Goal: Task Accomplishment & Management: Complete application form

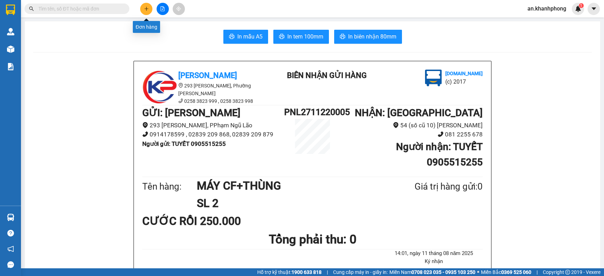
click at [144, 12] on button at bounding box center [146, 9] width 12 height 12
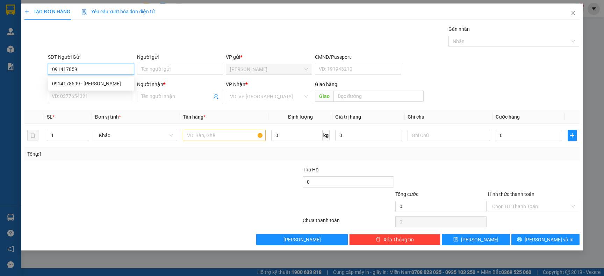
type input "0914178599"
drag, startPoint x: 97, startPoint y: 82, endPoint x: 103, endPoint y: 91, distance: 11.0
click at [98, 82] on div "0914178599 - [PERSON_NAME]" at bounding box center [91, 84] width 78 height 8
type input "[PERSON_NAME]"
type input "0914178599"
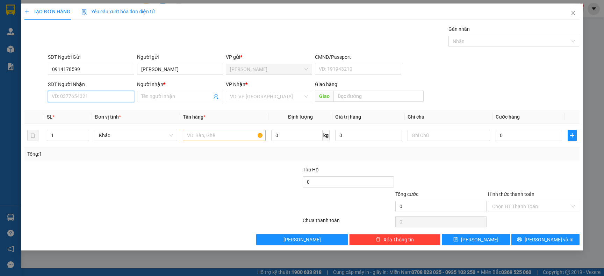
click at [108, 94] on input "SĐT Người Nhận" at bounding box center [91, 96] width 86 height 11
click at [110, 96] on input "SĐT Người Nhận" at bounding box center [91, 96] width 86 height 11
click at [100, 114] on div "0797617668 - [PERSON_NAME]" at bounding box center [91, 111] width 78 height 8
type input "0797617668"
type input "HUỆ"
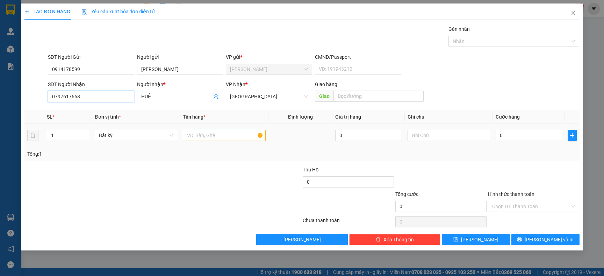
type input "0797617668"
click at [209, 135] on input "text" at bounding box center [224, 135] width 82 height 11
type input "s"
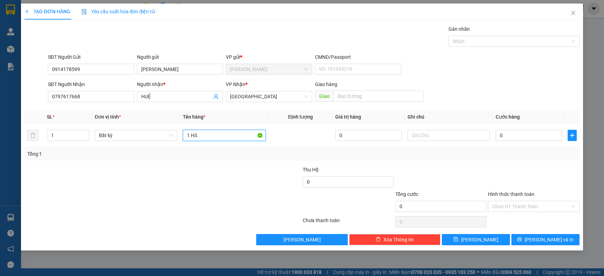
type input "1 HS"
click at [216, 148] on div "Tổng: 1" at bounding box center [301, 153] width 555 height 13
click at [511, 137] on input "0" at bounding box center [528, 135] width 66 height 11
type input "2"
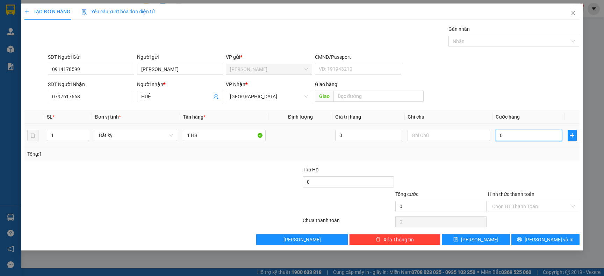
type input "2"
type input "20"
type input "20.000"
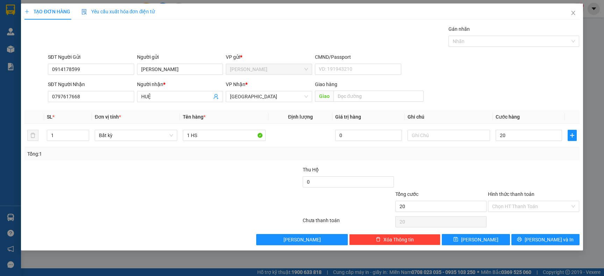
type input "20.000"
click at [506, 157] on div "Tổng: 1" at bounding box center [301, 154] width 549 height 8
click at [517, 208] on input "Hình thức thanh toán" at bounding box center [531, 206] width 78 height 10
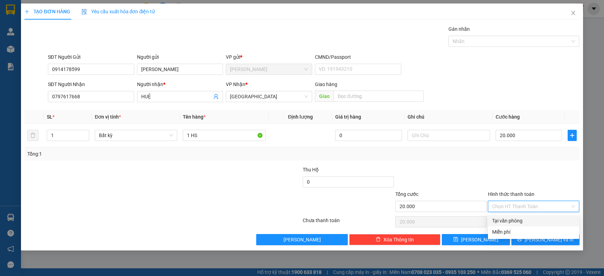
click at [513, 218] on div "Tại văn phòng" at bounding box center [533, 221] width 83 height 8
type input "0"
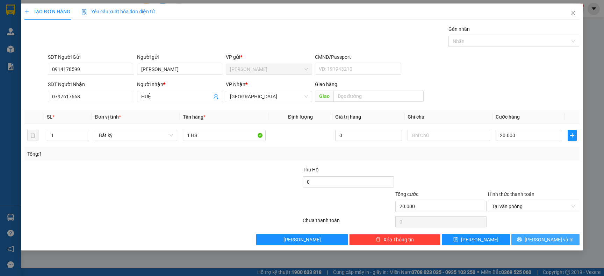
click at [530, 239] on button "[PERSON_NAME] và In" at bounding box center [545, 239] width 68 height 11
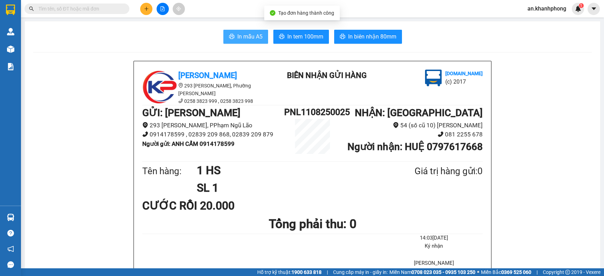
click at [246, 38] on span "In mẫu A5" at bounding box center [249, 36] width 25 height 9
click at [143, 5] on button at bounding box center [146, 9] width 12 height 12
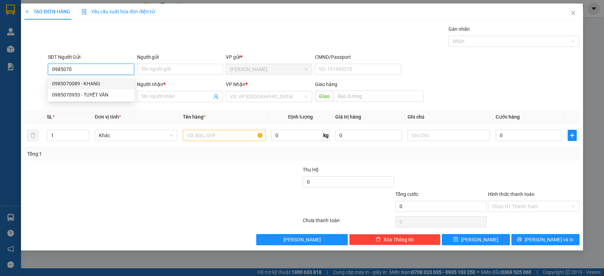
click at [86, 84] on div "0985070089 - KHANG" at bounding box center [91, 84] width 78 height 8
type input "0985070089"
type input "KHANG"
type input "0985070089"
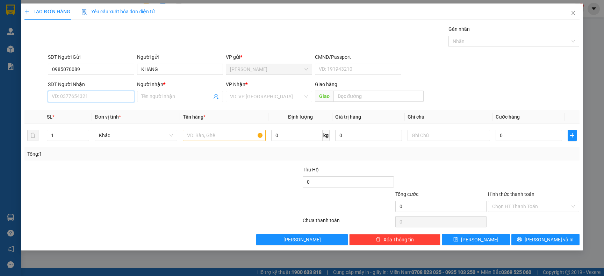
click at [87, 95] on input "SĐT Người Nhận" at bounding box center [91, 96] width 86 height 11
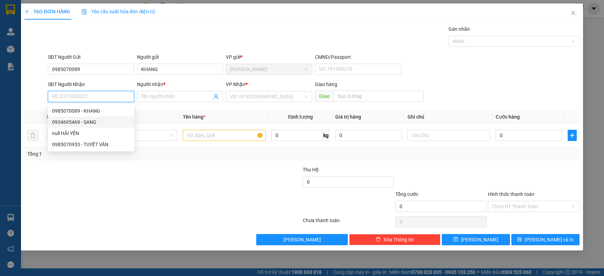
click at [90, 118] on div "0934695469 - SANG" at bounding box center [91, 122] width 78 height 8
type input "0934695469"
type input "SANG"
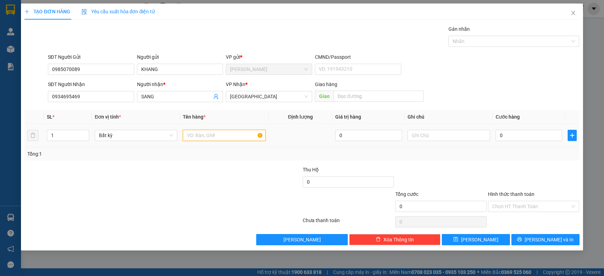
click at [194, 137] on input "text" at bounding box center [224, 135] width 82 height 11
type input "TG"
click at [190, 146] on td "TG" at bounding box center [224, 135] width 88 height 23
click at [547, 132] on input "0" at bounding box center [528, 135] width 66 height 11
type input "6"
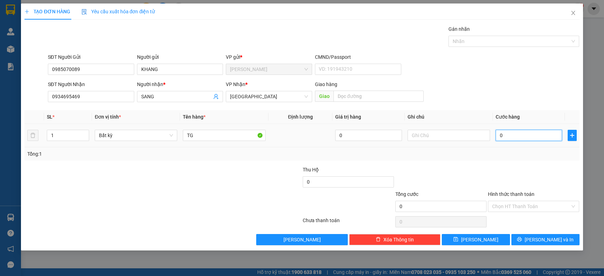
type input "6"
type input "60"
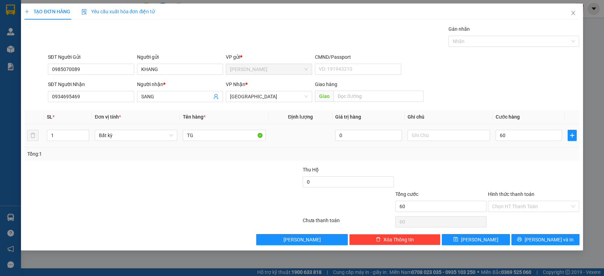
type input "60.000"
click at [538, 155] on div "Tổng: 1" at bounding box center [301, 154] width 549 height 8
click at [536, 240] on button "[PERSON_NAME] và In" at bounding box center [545, 239] width 68 height 11
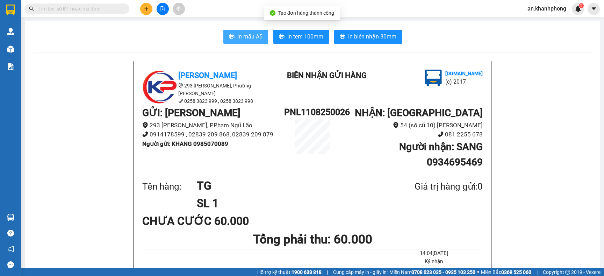
click at [259, 38] on button "In mẫu A5" at bounding box center [245, 37] width 45 height 14
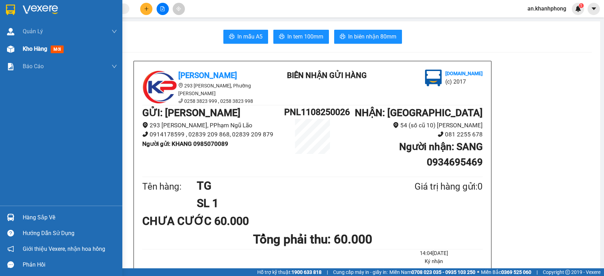
click at [41, 48] on span "Kho hàng" at bounding box center [35, 48] width 24 height 7
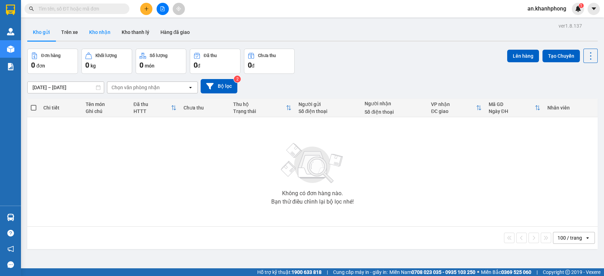
click at [98, 32] on button "Kho nhận" at bounding box center [100, 32] width 32 height 17
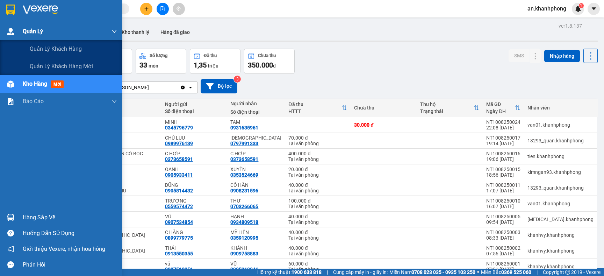
click at [23, 35] on span "Quản Lý" at bounding box center [33, 31] width 20 height 9
click at [30, 32] on span "Quản Lý" at bounding box center [33, 31] width 20 height 9
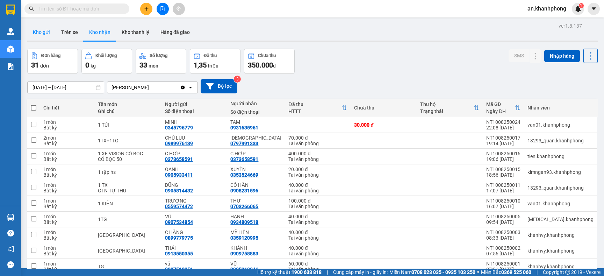
click at [35, 32] on button "Kho gửi" at bounding box center [41, 32] width 28 height 17
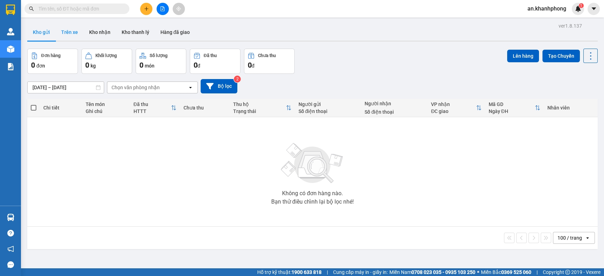
click at [64, 32] on button "Trên xe" at bounding box center [70, 32] width 28 height 17
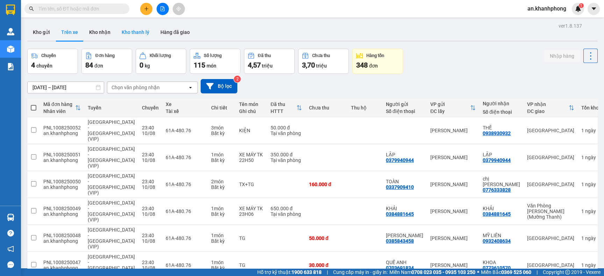
click at [143, 35] on button "Kho thanh lý" at bounding box center [135, 32] width 39 height 17
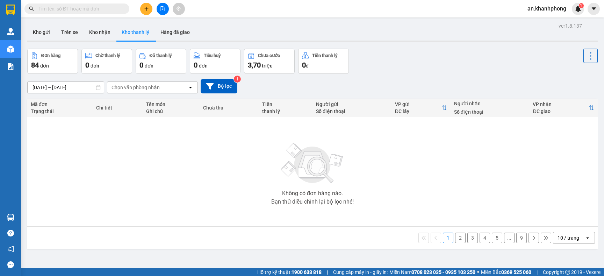
click at [146, 9] on icon "plus" at bounding box center [146, 8] width 5 height 5
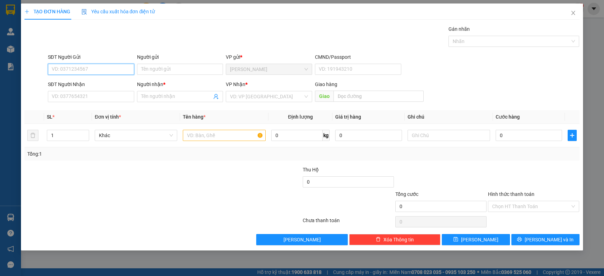
click at [108, 72] on input "SĐT Người Gửi" at bounding box center [91, 69] width 86 height 11
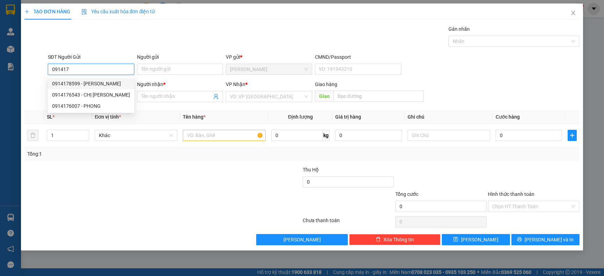
click at [85, 82] on div "0914178599 - [PERSON_NAME]" at bounding box center [91, 84] width 78 height 8
type input "0914178599"
type input "[PERSON_NAME]"
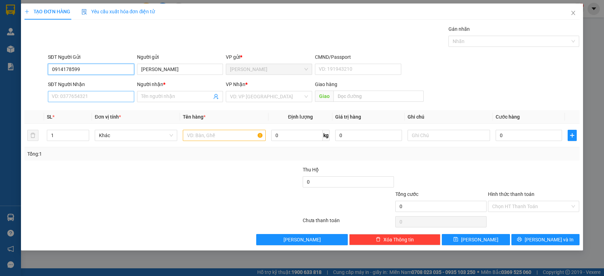
type input "0914178599"
click at [89, 94] on input "SĐT Người Nhận" at bounding box center [91, 96] width 86 height 11
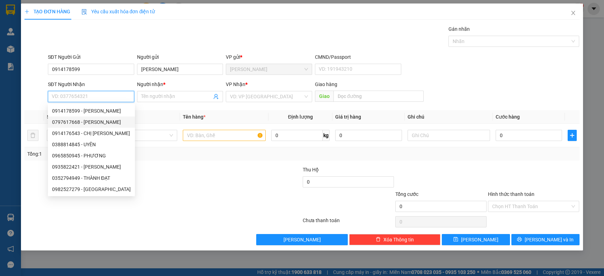
click at [95, 117] on div "0797617668 - [PERSON_NAME]" at bounding box center [91, 121] width 87 height 11
type input "0797617668"
type input "HUỆ"
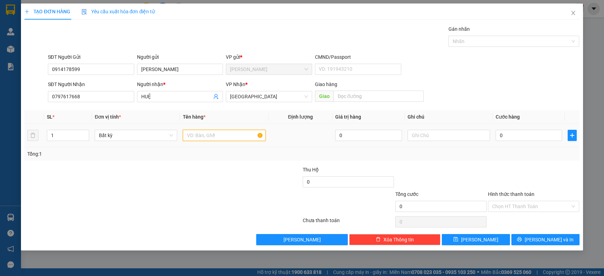
click at [194, 135] on input "text" at bounding box center [224, 135] width 82 height 11
type input "1 HS"
click at [204, 142] on div "1 HS" at bounding box center [224, 135] width 82 height 14
click at [544, 137] on input "0" at bounding box center [528, 135] width 66 height 11
type input "2"
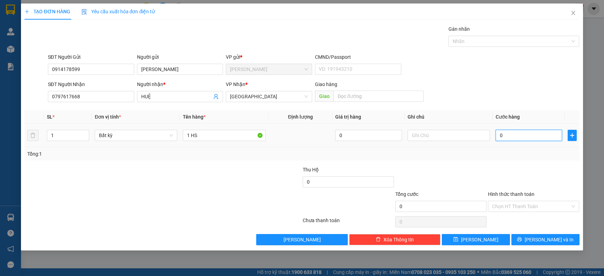
type input "2"
type input "20"
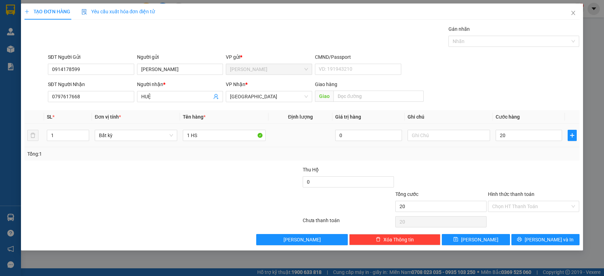
type input "20.000"
click at [542, 147] on td "20.000" at bounding box center [529, 135] width 72 height 23
click at [574, 12] on icon "close" at bounding box center [573, 13] width 6 height 6
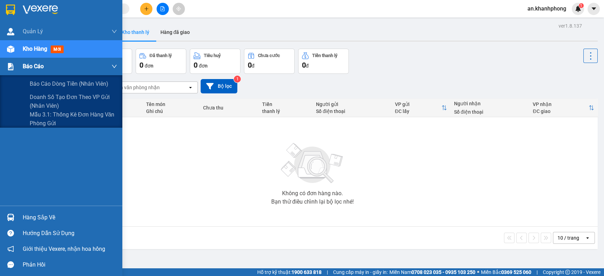
click at [23, 67] on span "Báo cáo" at bounding box center [33, 66] width 21 height 9
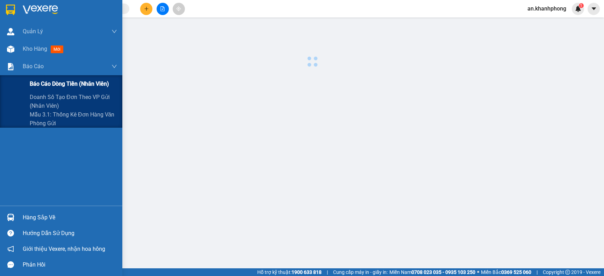
click at [34, 88] on span "Báo cáo dòng tiền (nhân viên)" at bounding box center [69, 83] width 79 height 9
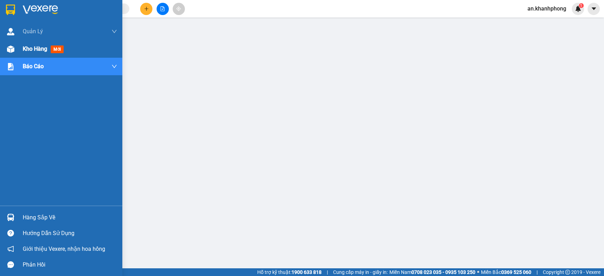
click at [32, 40] on div "Kho hàng mới" at bounding box center [70, 48] width 94 height 17
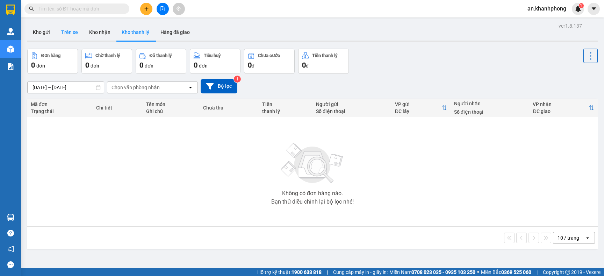
click at [66, 34] on button "Trên xe" at bounding box center [70, 32] width 28 height 17
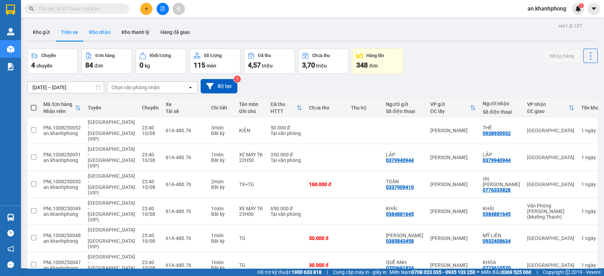
click at [104, 30] on button "Kho nhận" at bounding box center [100, 32] width 32 height 17
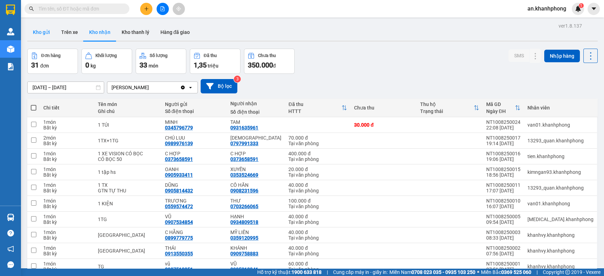
click at [43, 32] on button "Kho gửi" at bounding box center [41, 32] width 28 height 17
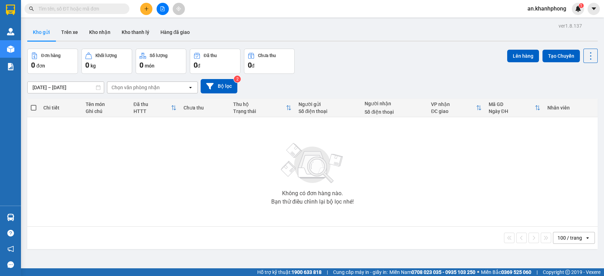
click at [43, 31] on button "Kho gửi" at bounding box center [41, 32] width 28 height 17
click at [95, 30] on button "Kho nhận" at bounding box center [100, 32] width 32 height 17
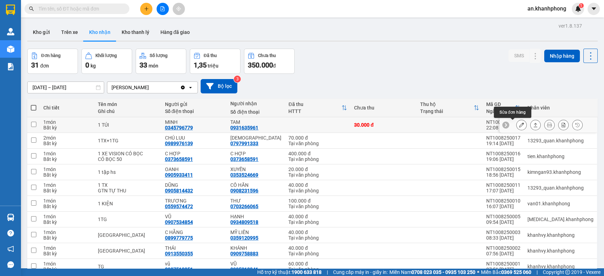
click at [516, 129] on button at bounding box center [521, 125] width 10 height 12
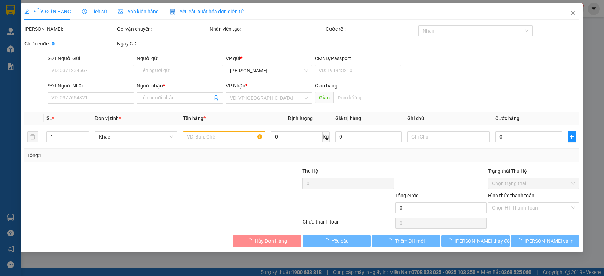
type input "0345796779"
type input "MINH"
type input "0931635961"
type input "TAM"
type input "30.000"
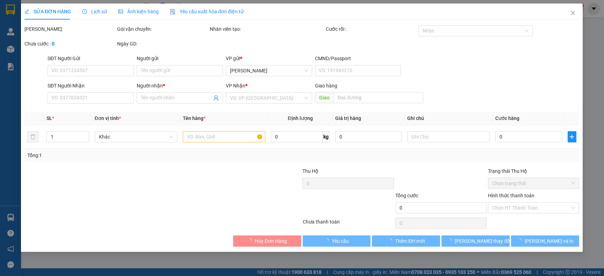
type input "30.000"
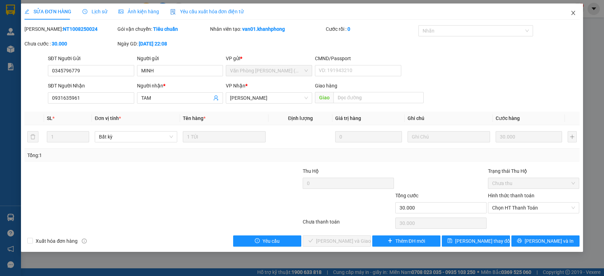
click at [574, 13] on icon "close" at bounding box center [573, 13] width 6 height 6
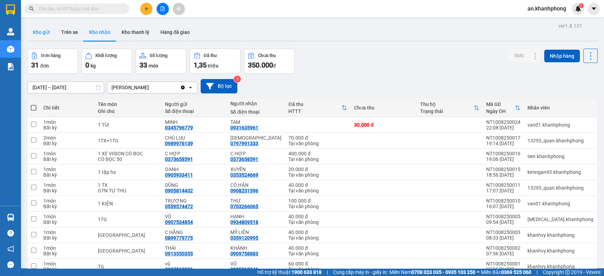
click at [52, 33] on button "Kho gửi" at bounding box center [41, 32] width 28 height 17
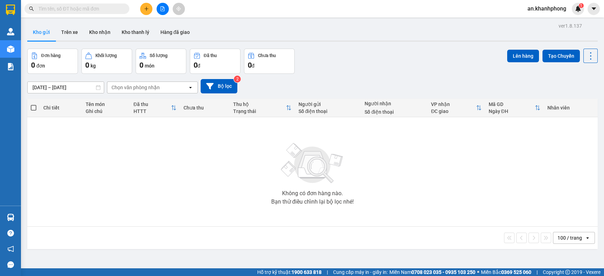
click at [305, 164] on img at bounding box center [312, 163] width 70 height 49
click at [321, 181] on img at bounding box center [312, 163] width 70 height 49
click at [322, 181] on img at bounding box center [312, 163] width 70 height 49
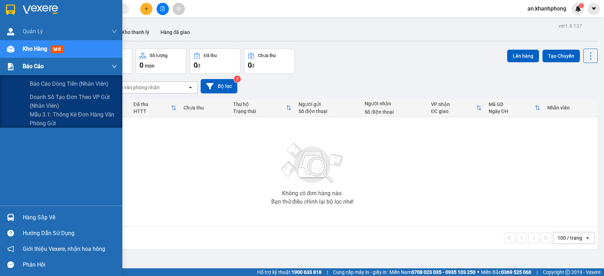
click at [33, 69] on span "Báo cáo" at bounding box center [33, 66] width 21 height 9
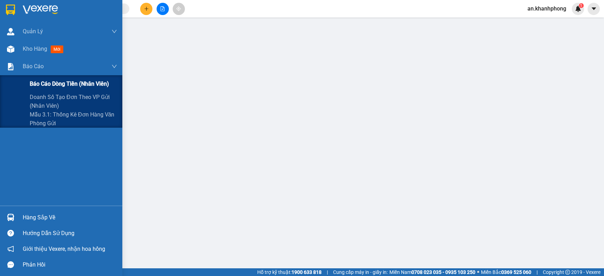
click at [39, 82] on span "Báo cáo dòng tiền (nhân viên)" at bounding box center [69, 83] width 79 height 9
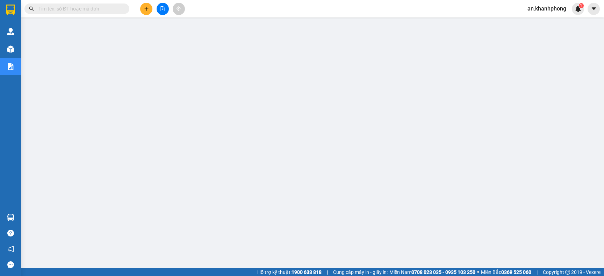
click at [144, 5] on button at bounding box center [146, 9] width 12 height 12
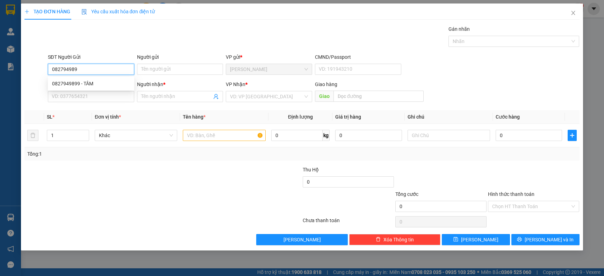
type input "0827949899"
click at [93, 85] on div "0827949899 - TÂM" at bounding box center [91, 84] width 78 height 8
type input "TÂM"
type input "0827949899"
click at [92, 97] on input "SĐT Người Nhận" at bounding box center [91, 96] width 86 height 11
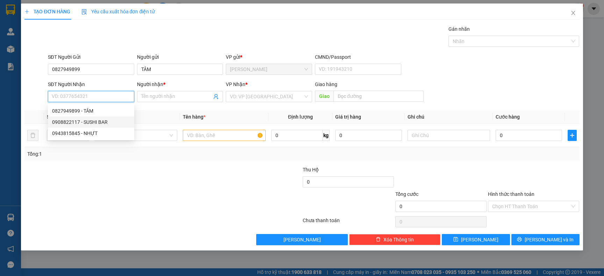
click at [105, 121] on div "0908822117 - SUSHI BAR" at bounding box center [91, 122] width 78 height 8
type input "0908822117"
type input "SUSHI BAR"
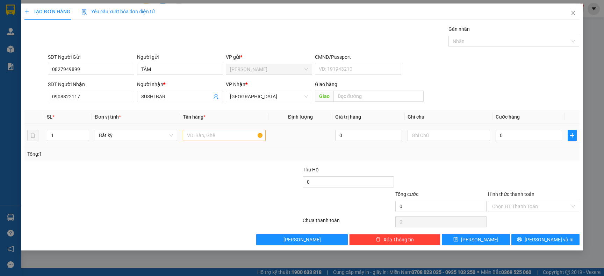
click at [197, 141] on div at bounding box center [224, 135] width 82 height 14
click at [198, 135] on input "text" at bounding box center [224, 135] width 82 height 11
type input "TG"
drag, startPoint x: 494, startPoint y: 136, endPoint x: 537, endPoint y: 138, distance: 42.7
click at [496, 137] on td "0" at bounding box center [529, 135] width 72 height 23
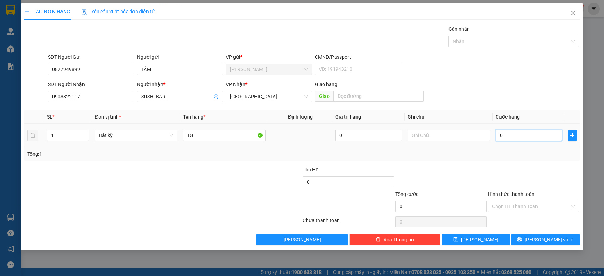
type input "3"
type input "30"
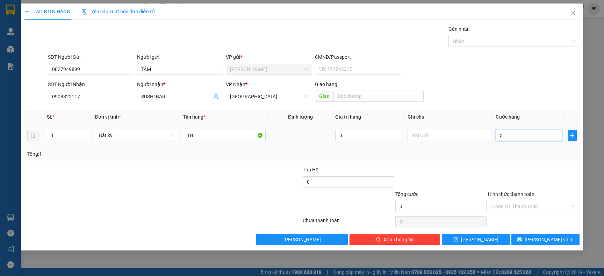
type input "30"
type input "30.000"
click at [553, 243] on span "[PERSON_NAME] và In" at bounding box center [548, 239] width 49 height 8
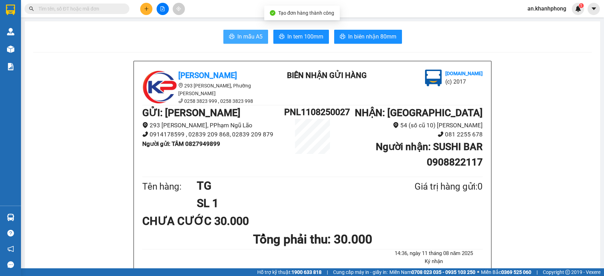
click at [240, 34] on span "In mẫu A5" at bounding box center [249, 36] width 25 height 9
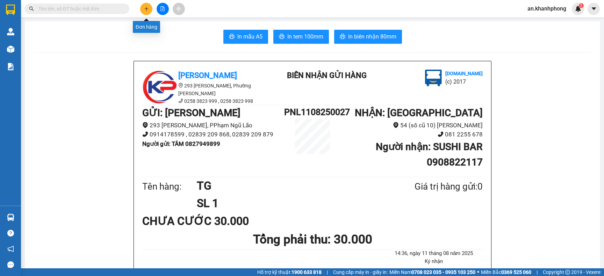
click at [144, 8] on icon "plus" at bounding box center [146, 8] width 5 height 5
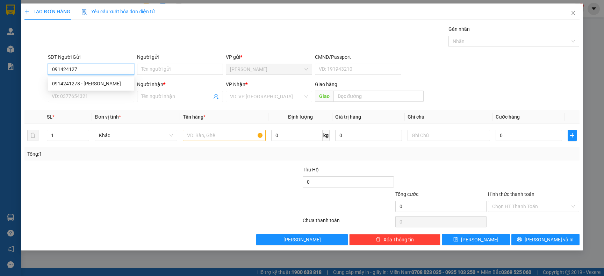
type input "0914241278"
click at [91, 82] on div "0914241278 - [PERSON_NAME]" at bounding box center [91, 84] width 78 height 8
type input "VŨ"
type input "0914241278"
click at [94, 99] on input "SĐT Người Nhận" at bounding box center [91, 96] width 86 height 11
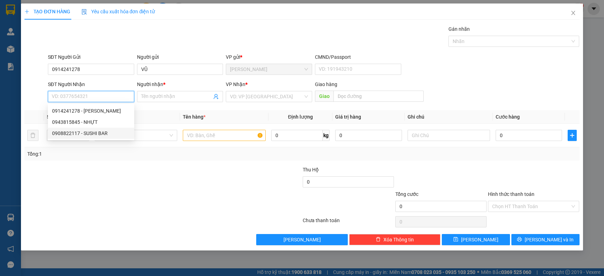
click at [102, 135] on div "0908822117 - SUSHI BAR" at bounding box center [91, 133] width 78 height 8
type input "0908822117"
type input "SUSHI BAR"
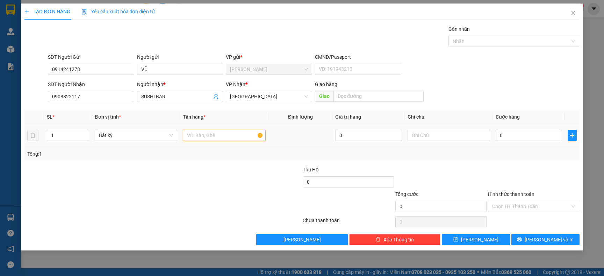
click at [213, 133] on input "text" at bounding box center [224, 135] width 82 height 11
type input "[GEOGRAPHIC_DATA]"
click at [514, 137] on input "0" at bounding box center [528, 135] width 66 height 11
type input "6"
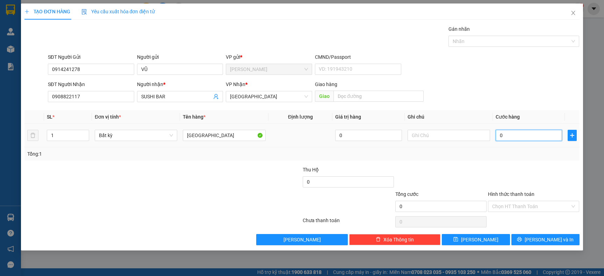
type input "6"
type input "60"
type input "60.000"
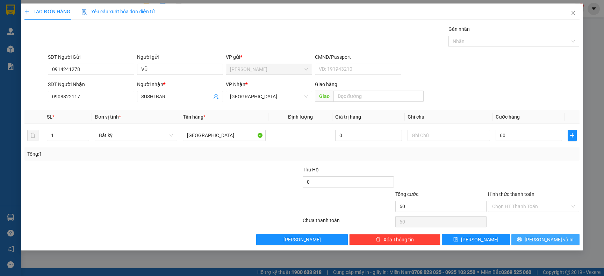
type input "60.000"
click at [541, 236] on span "[PERSON_NAME] và In" at bounding box center [548, 239] width 49 height 8
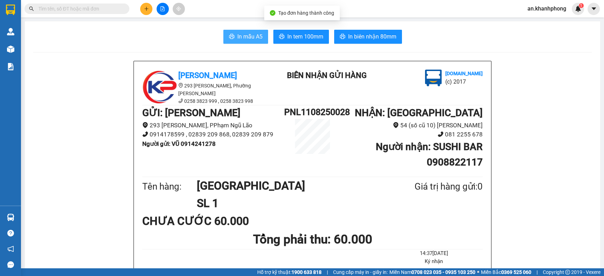
click at [246, 32] on button "In mẫu A5" at bounding box center [245, 37] width 45 height 14
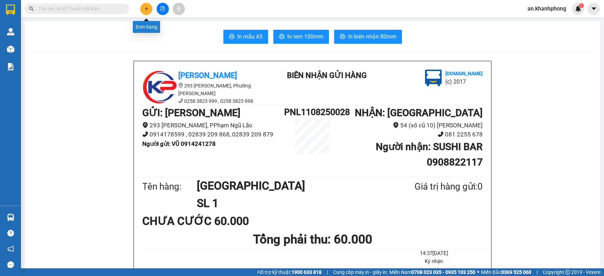
click at [145, 9] on icon "plus" at bounding box center [146, 8] width 4 height 0
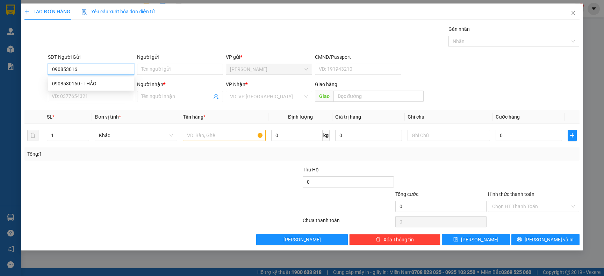
type input "0908530160"
click at [97, 84] on div "0908530160 - THẢO" at bounding box center [91, 84] width 78 height 8
type input "THẢO"
type input "0908530160"
click at [90, 97] on input "SĐT Người Nhận" at bounding box center [91, 96] width 86 height 11
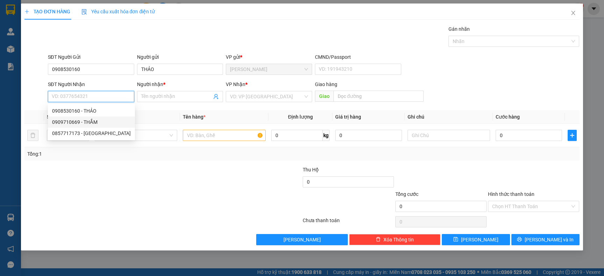
click at [83, 122] on div "0909710669 - THẮM" at bounding box center [91, 122] width 79 height 8
type input "0909710669"
type input "THẮM"
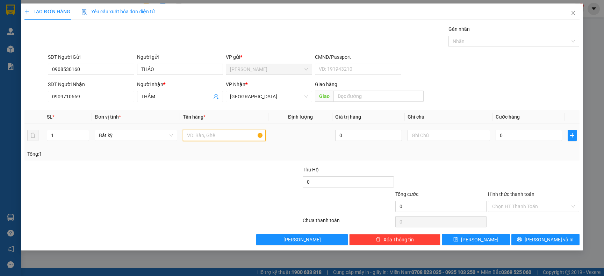
click at [204, 131] on input "text" at bounding box center [224, 135] width 82 height 11
type input "THÙNG XỐP"
click at [429, 135] on input "text" at bounding box center [448, 135] width 82 height 11
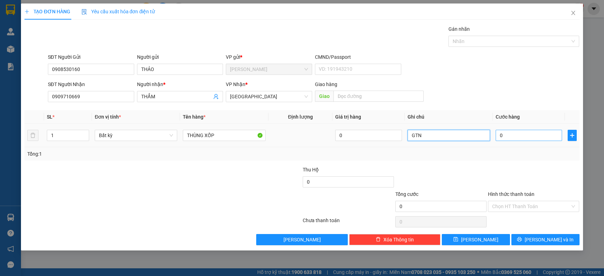
type input "GTN"
type input "1"
type input "10"
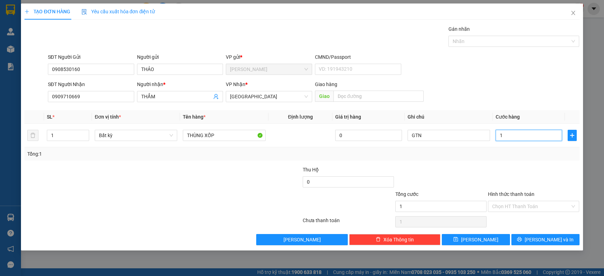
type input "10"
type input "100"
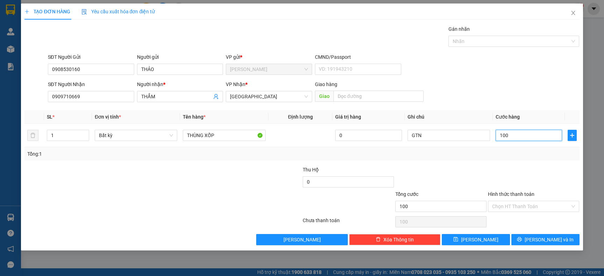
type input "1.000"
type input "100"
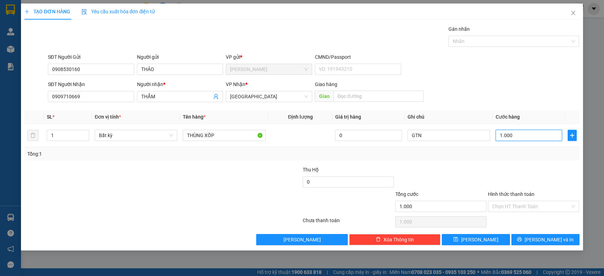
type input "100"
type input "100.000"
click at [515, 100] on div "SĐT Người Nhận 0909710669 Người nhận * THẮM VP Nhận * [GEOGRAPHIC_DATA] Giao hà…" at bounding box center [313, 92] width 534 height 24
click at [531, 175] on div at bounding box center [533, 178] width 93 height 24
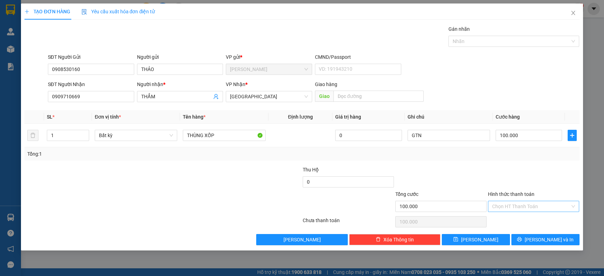
click at [530, 210] on input "Hình thức thanh toán" at bounding box center [531, 206] width 78 height 10
click at [522, 222] on div "Tại văn phòng" at bounding box center [533, 221] width 83 height 8
type input "0"
click at [544, 241] on span "[PERSON_NAME] và In" at bounding box center [548, 239] width 49 height 8
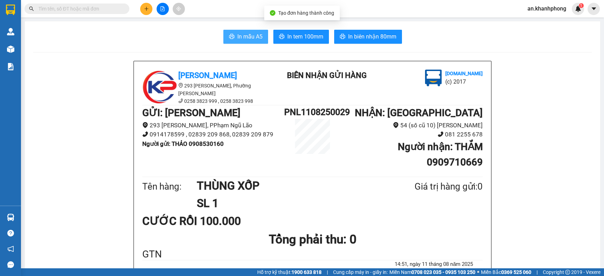
click at [252, 36] on span "In mẫu A5" at bounding box center [249, 36] width 25 height 9
click at [319, 111] on h1 "PNL1108250029" at bounding box center [312, 112] width 57 height 14
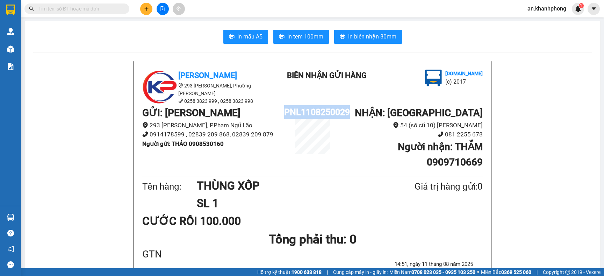
click at [319, 111] on h1 "PNL1108250029" at bounding box center [312, 112] width 57 height 14
copy h1 "PNL1108250029"
click at [100, 8] on input "text" at bounding box center [79, 9] width 82 height 8
paste input "PNL1108250029"
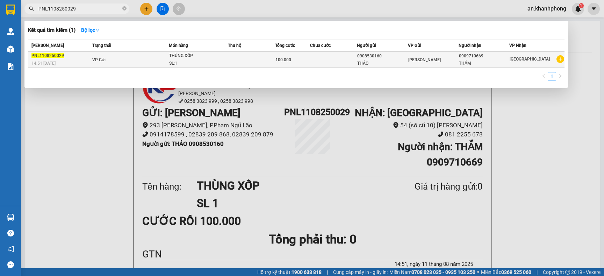
type input "PNL1108250029"
click at [232, 56] on td at bounding box center [251, 60] width 47 height 16
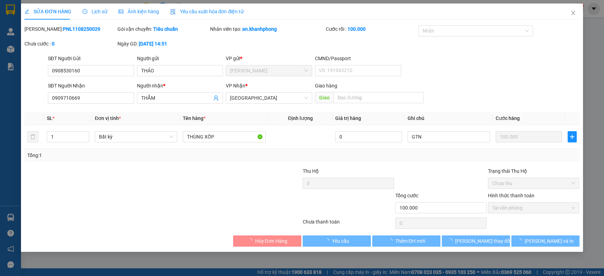
type input "0908530160"
type input "THẢO"
type input "0909710669"
type input "THẮM"
type input "100.000"
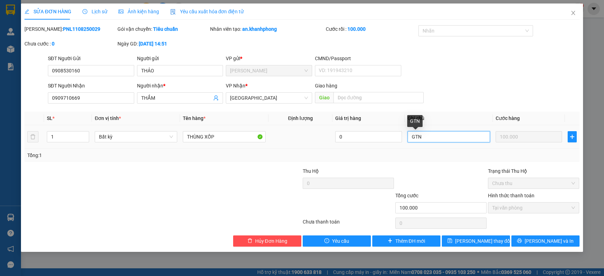
click at [446, 132] on input "GTN" at bounding box center [448, 136] width 82 height 11
type input "GTN/ 15 NTT"
click at [481, 66] on div "SĐT Người Gửi 0908530160 Người gửi THẢO VP gửi * [PERSON_NAME] Lão CMND/Passpor…" at bounding box center [313, 67] width 534 height 24
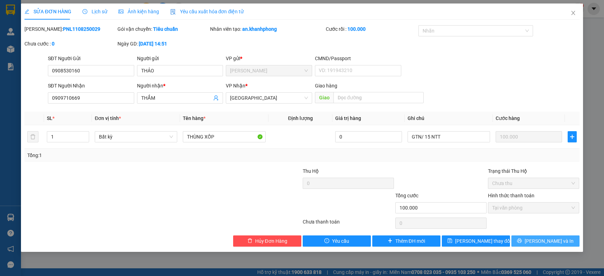
click at [548, 244] on span "[PERSON_NAME] và In" at bounding box center [548, 241] width 49 height 8
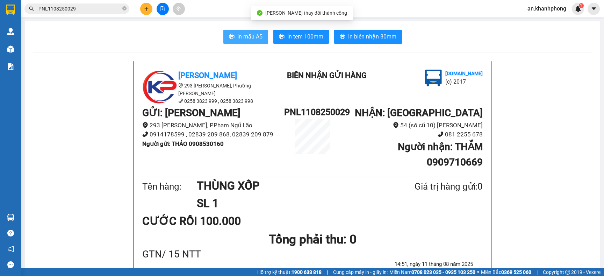
click at [246, 36] on span "In mẫu A5" at bounding box center [249, 36] width 25 height 9
click at [142, 9] on button at bounding box center [146, 9] width 12 height 12
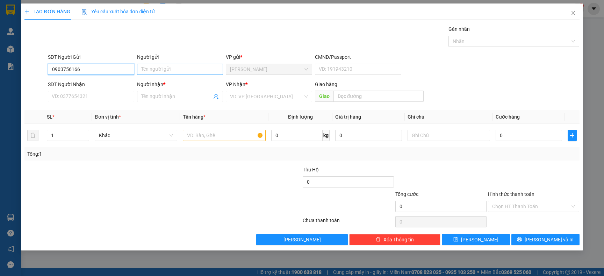
type input "0903756166"
click at [167, 72] on input "Người gửi" at bounding box center [180, 69] width 86 height 11
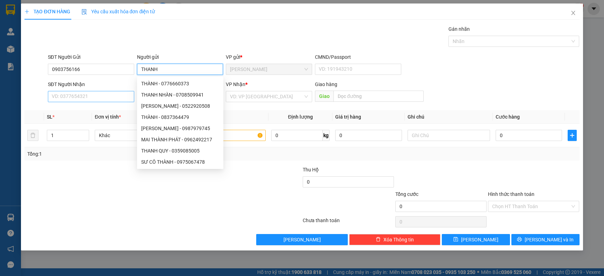
type input "THANH"
click at [81, 98] on input "SĐT Người Nhận" at bounding box center [91, 96] width 86 height 11
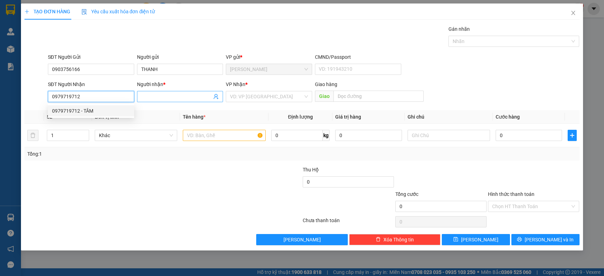
type input "0979719712"
click at [177, 97] on input "Người nhận *" at bounding box center [176, 97] width 71 height 8
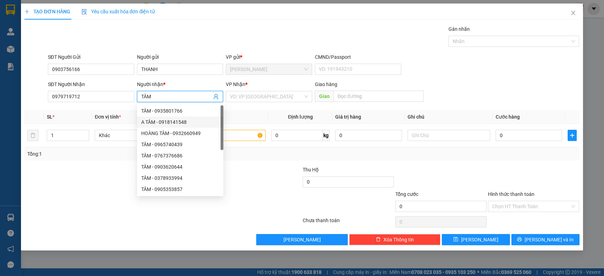
type input "TÂM"
click at [109, 183] on div at bounding box center [116, 178] width 185 height 24
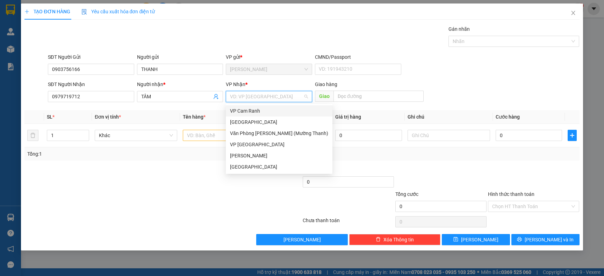
click at [248, 95] on input "search" at bounding box center [266, 96] width 73 height 10
click at [256, 172] on div "[GEOGRAPHIC_DATA]" at bounding box center [279, 166] width 107 height 11
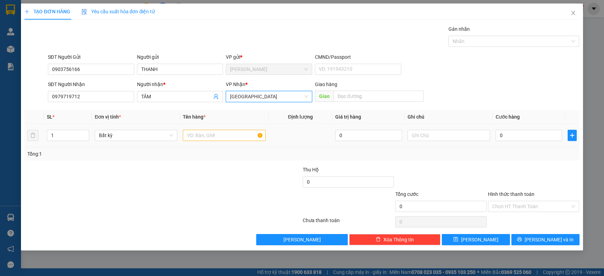
click at [226, 141] on div at bounding box center [224, 135] width 82 height 14
click at [228, 139] on input "text" at bounding box center [224, 135] width 82 height 11
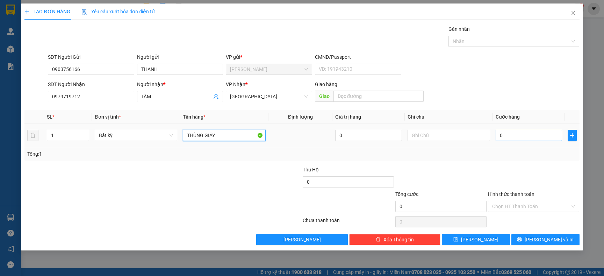
type input "THÙNG GIẤY"
type input "4"
type input "40"
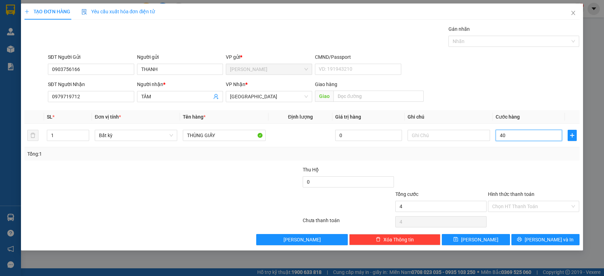
type input "40"
type input "40.000"
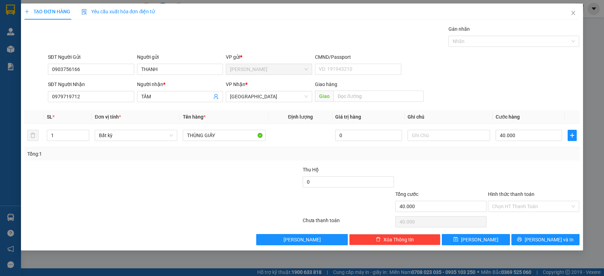
click at [496, 170] on div at bounding box center [533, 178] width 93 height 24
click at [540, 235] on span "[PERSON_NAME] và In" at bounding box center [548, 239] width 49 height 8
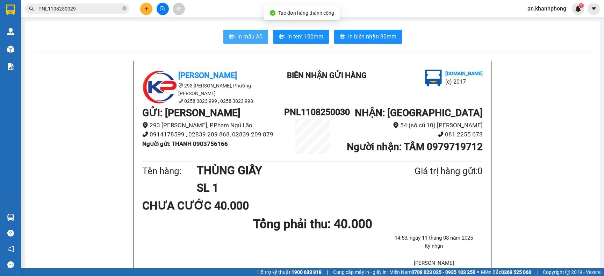
click at [246, 37] on span "In mẫu A5" at bounding box center [249, 36] width 25 height 9
